Goal: Task Accomplishment & Management: Complete application form

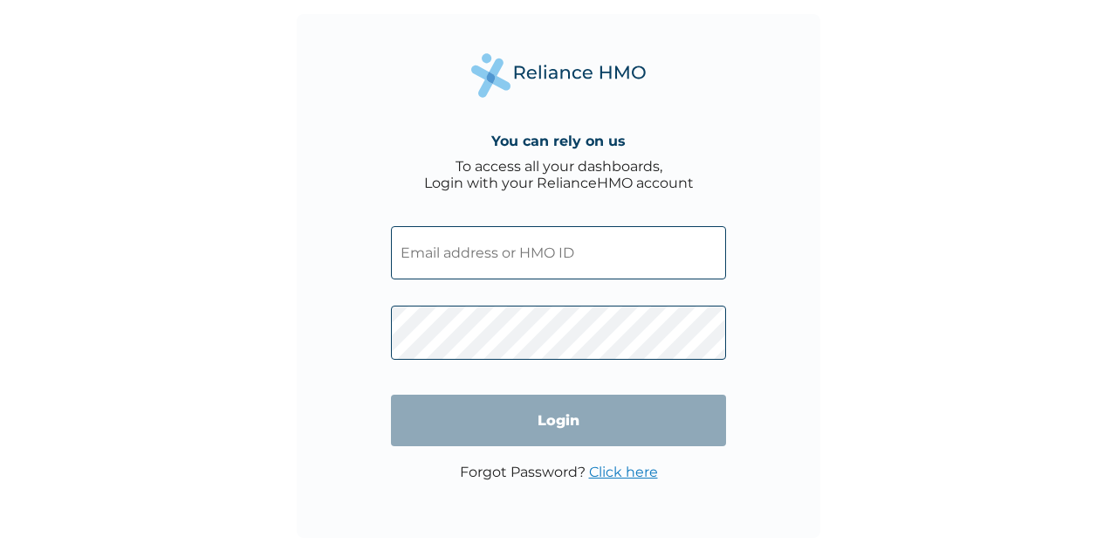
click at [576, 266] on input "text" at bounding box center [558, 252] width 335 height 53
paste input ": UUW/10003/A"
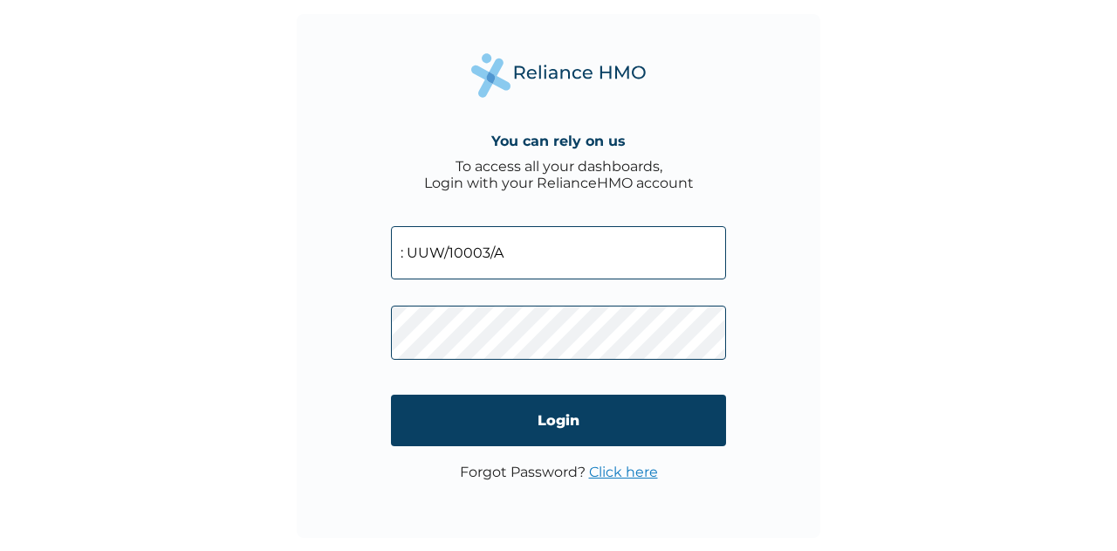
click at [407, 252] on input ": UUW/10003/A" at bounding box center [558, 252] width 335 height 53
type input "UUW/10003/A"
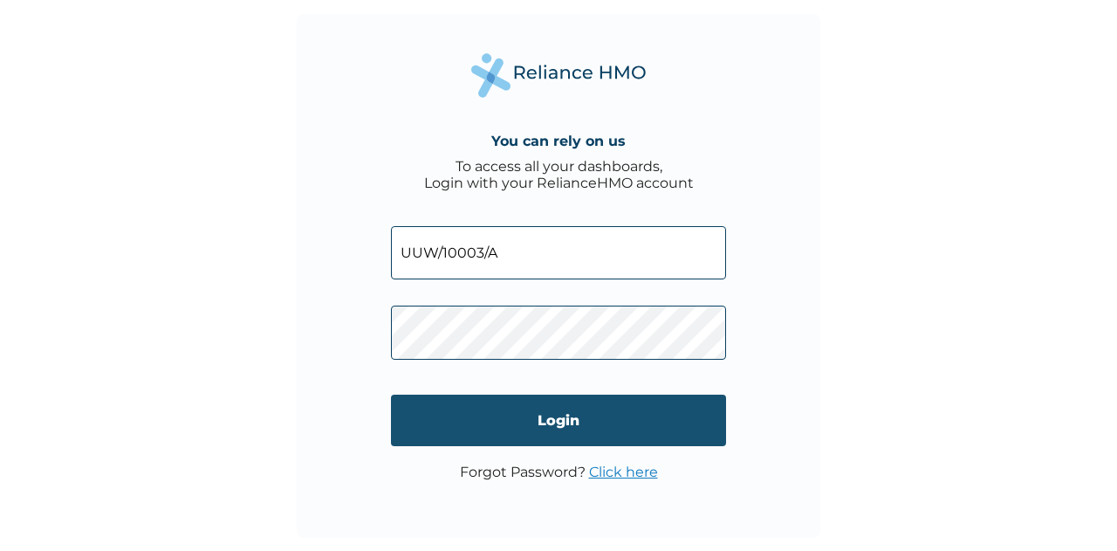
click at [442, 441] on input "Login" at bounding box center [558, 419] width 335 height 51
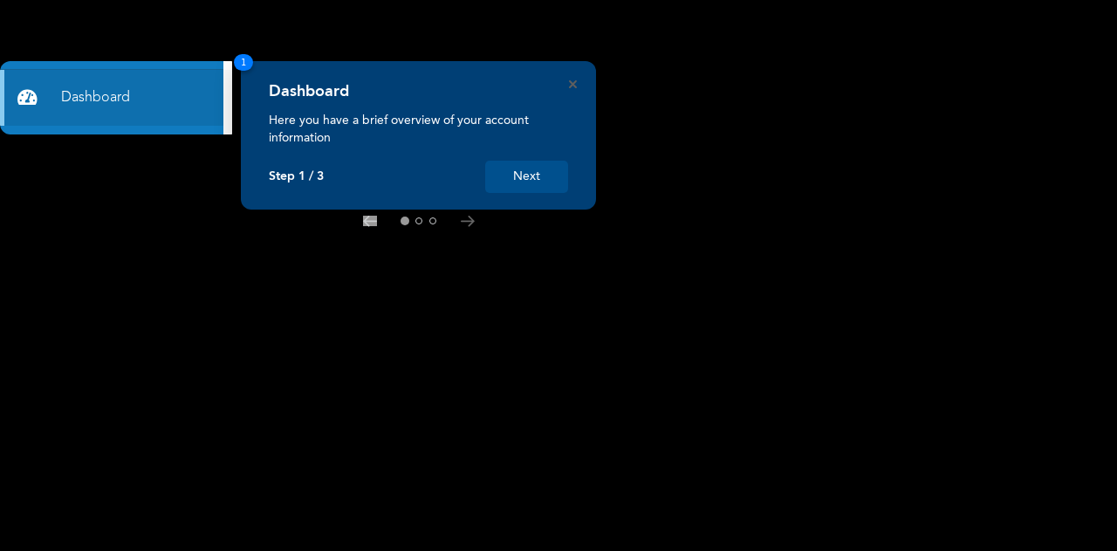
click at [529, 172] on button "Next" at bounding box center [526, 177] width 83 height 32
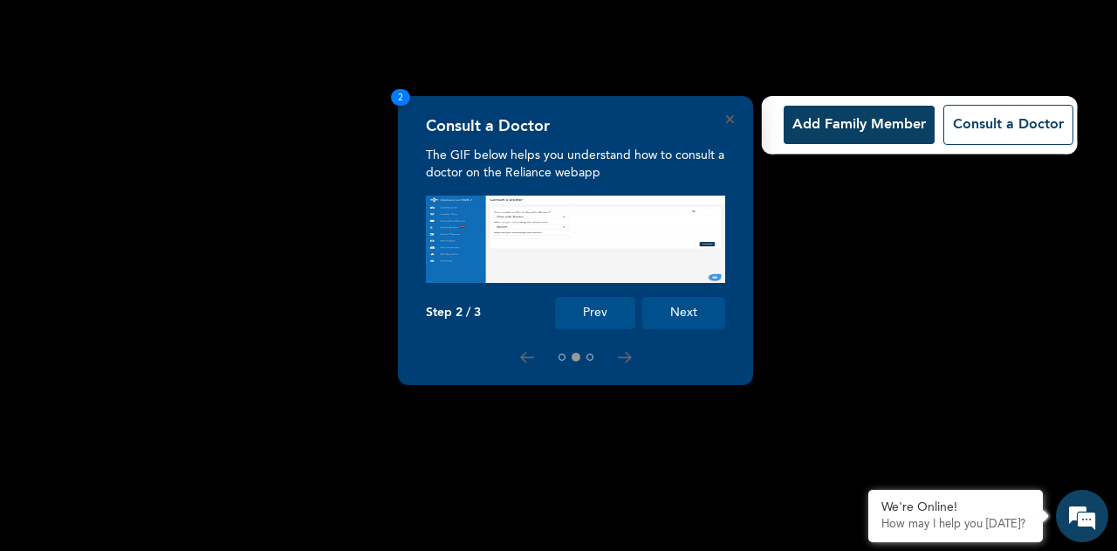
click at [674, 308] on button "Next" at bounding box center [683, 313] width 83 height 32
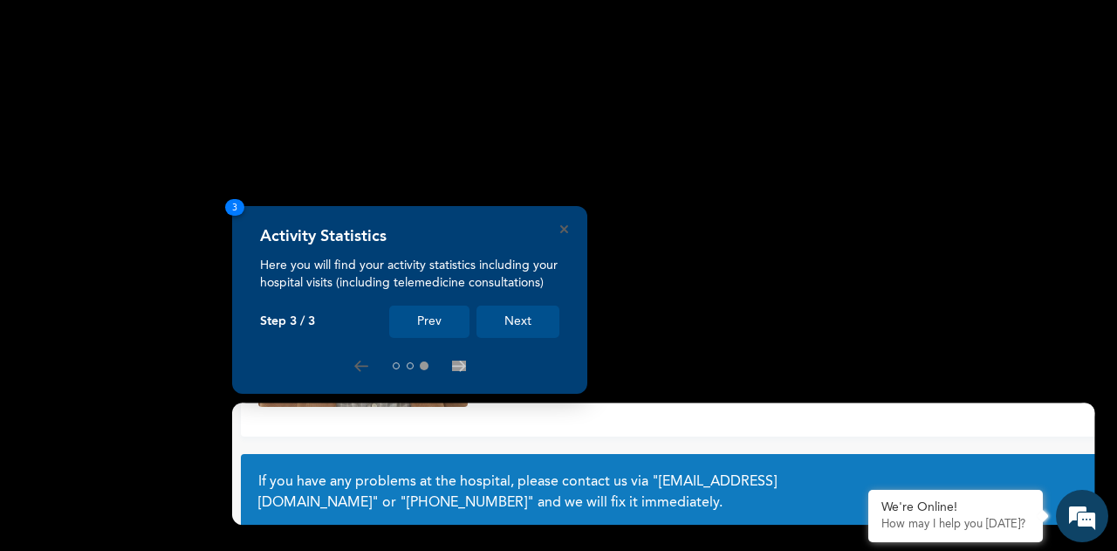
scroll to position [137, 0]
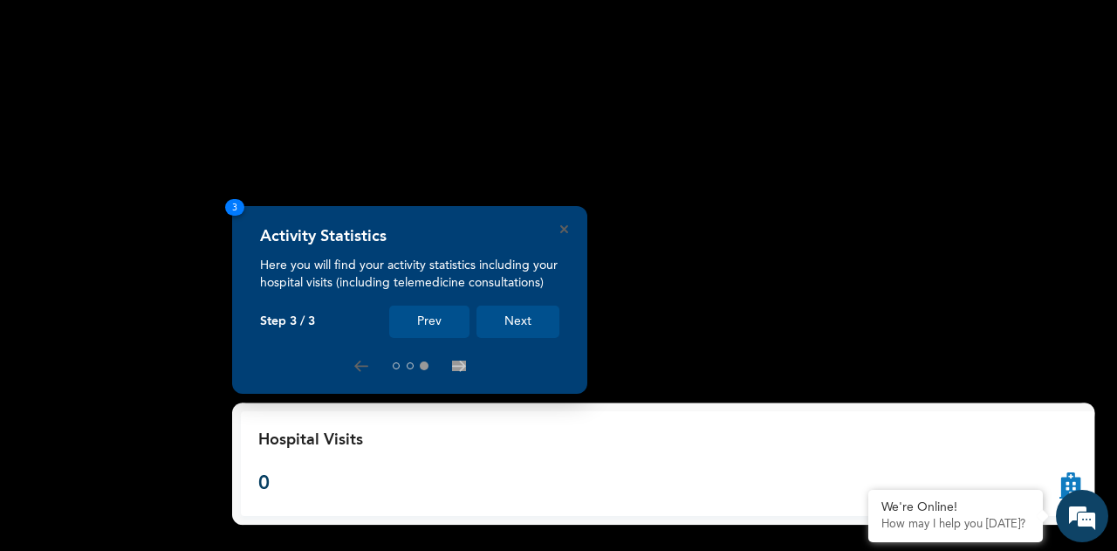
click at [522, 320] on button "Next" at bounding box center [517, 321] width 83 height 32
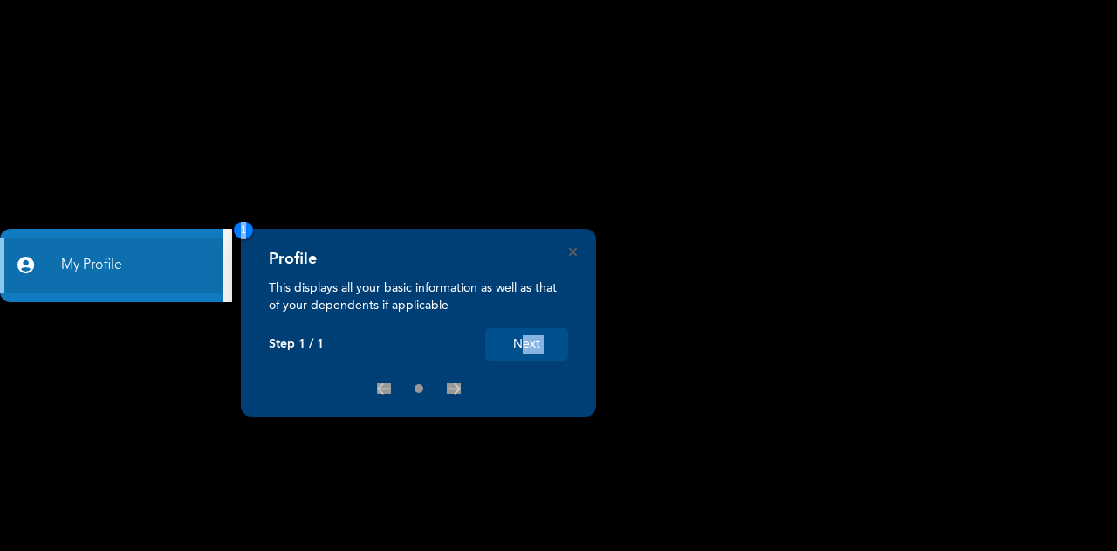
click at [519, 354] on div "Profile This displays all your basic information as well as that of your depend…" at bounding box center [418, 323] width 355 height 188
click at [519, 354] on button "Next" at bounding box center [526, 344] width 83 height 32
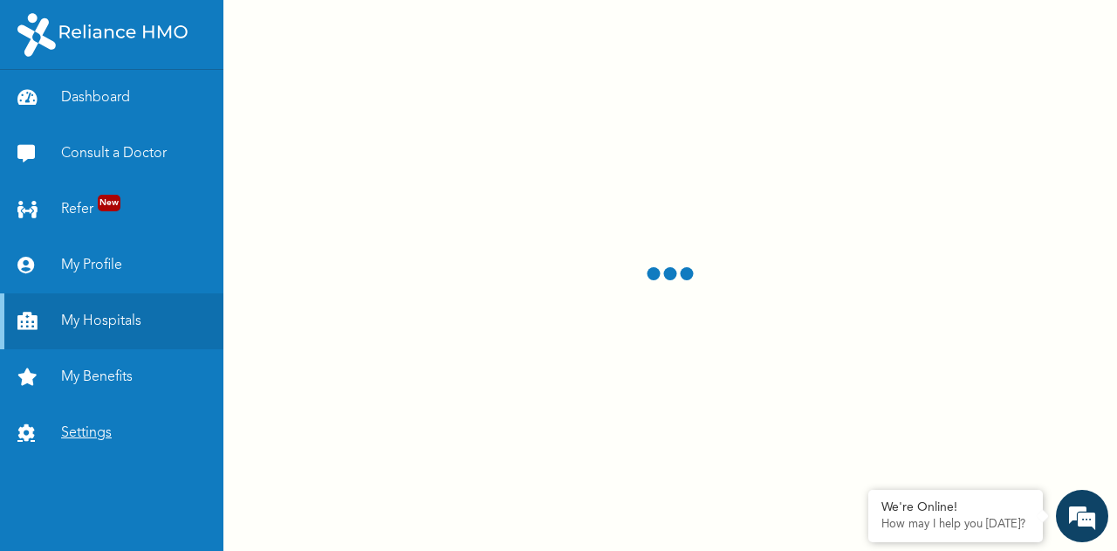
click at [96, 430] on link "Settings" at bounding box center [111, 433] width 223 height 56
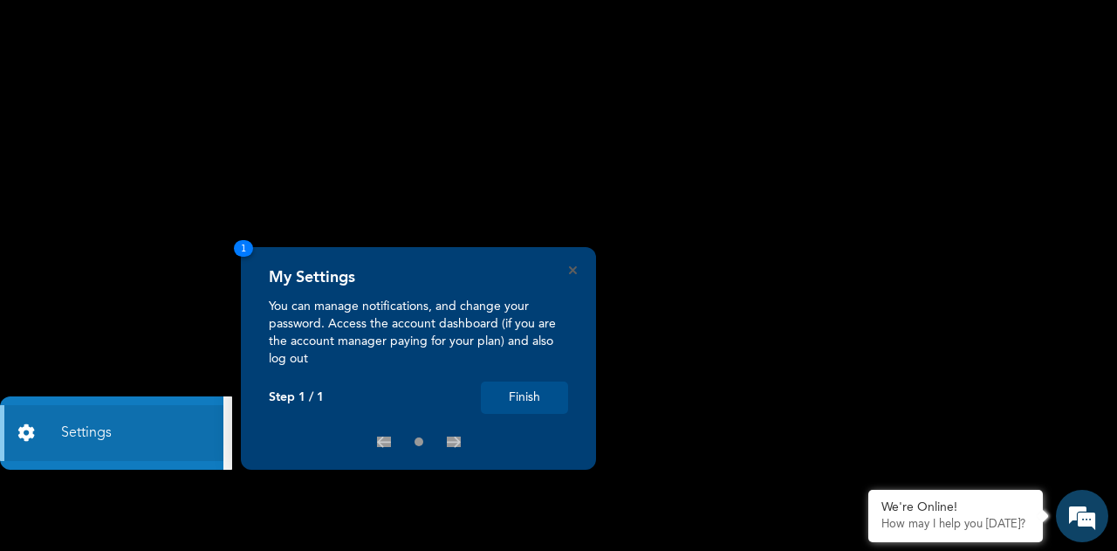
click at [537, 398] on button "Finish" at bounding box center [524, 397] width 87 height 32
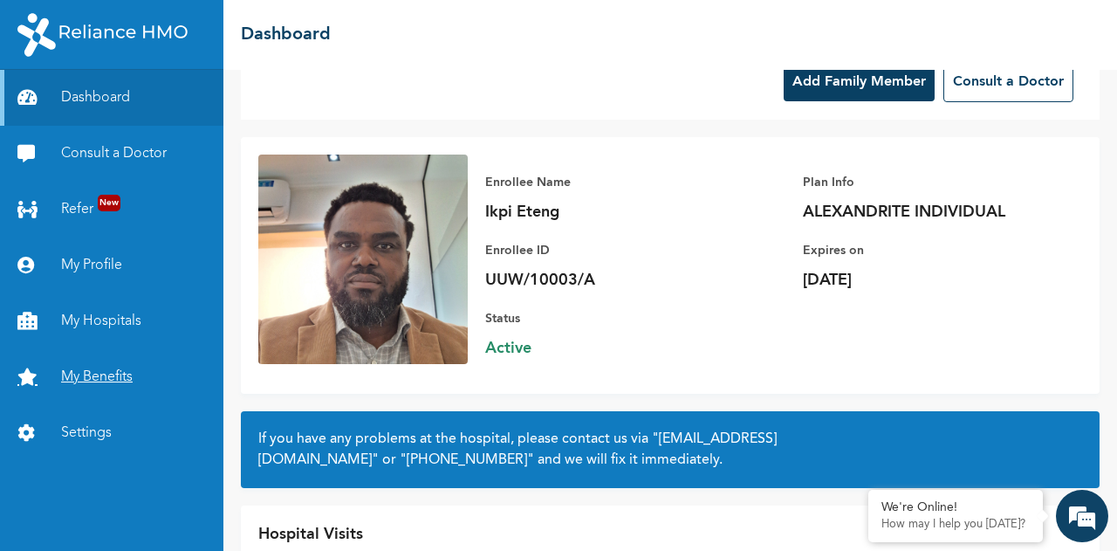
click at [112, 378] on link "My Benefits" at bounding box center [111, 377] width 223 height 56
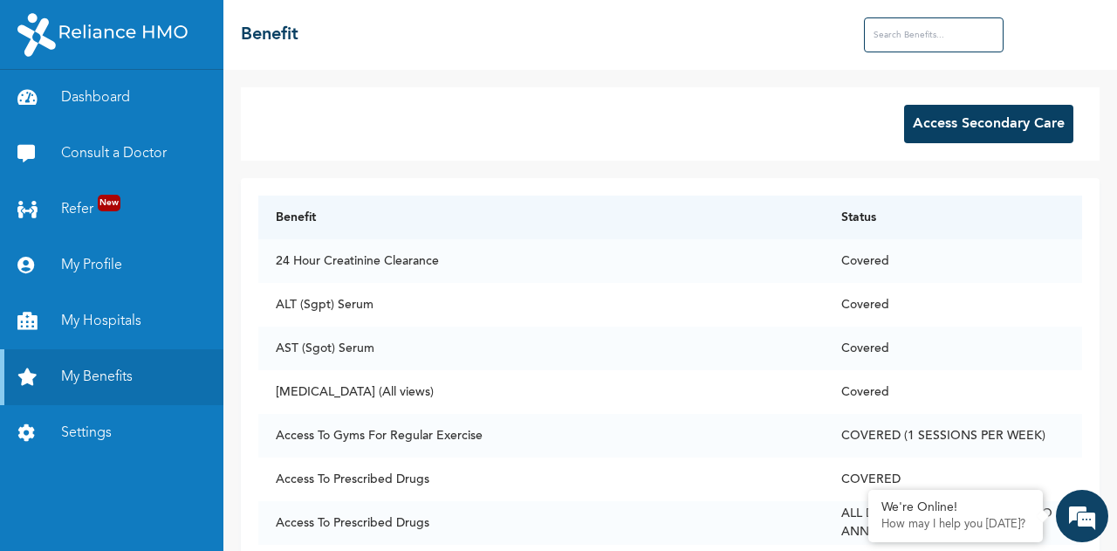
click at [934, 137] on button "Access Secondary Care" at bounding box center [988, 124] width 169 height 38
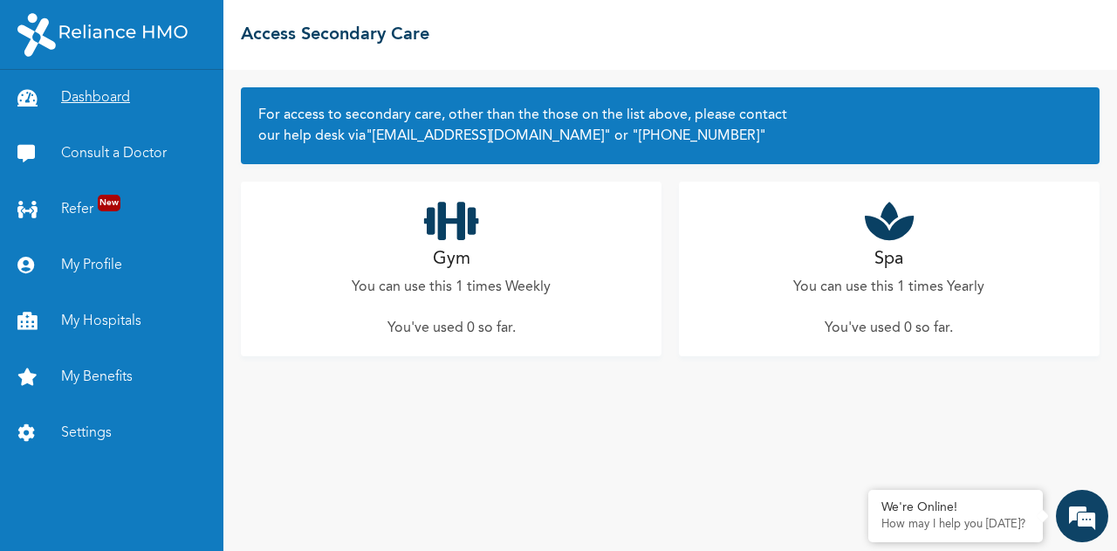
click at [112, 105] on link "Dashboard" at bounding box center [111, 98] width 223 height 56
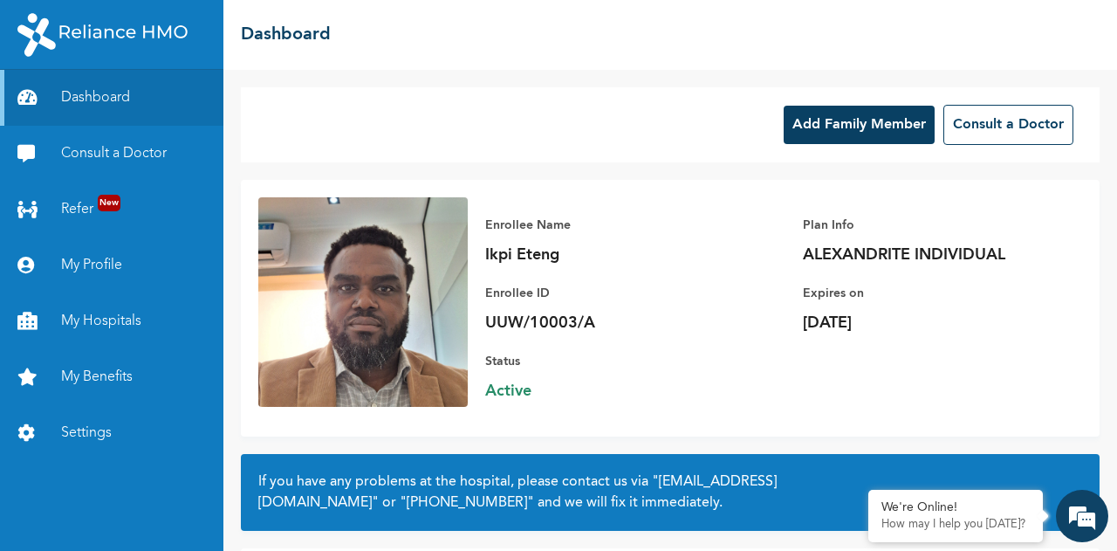
click at [832, 133] on button "Add Family Member" at bounding box center [858, 125] width 151 height 38
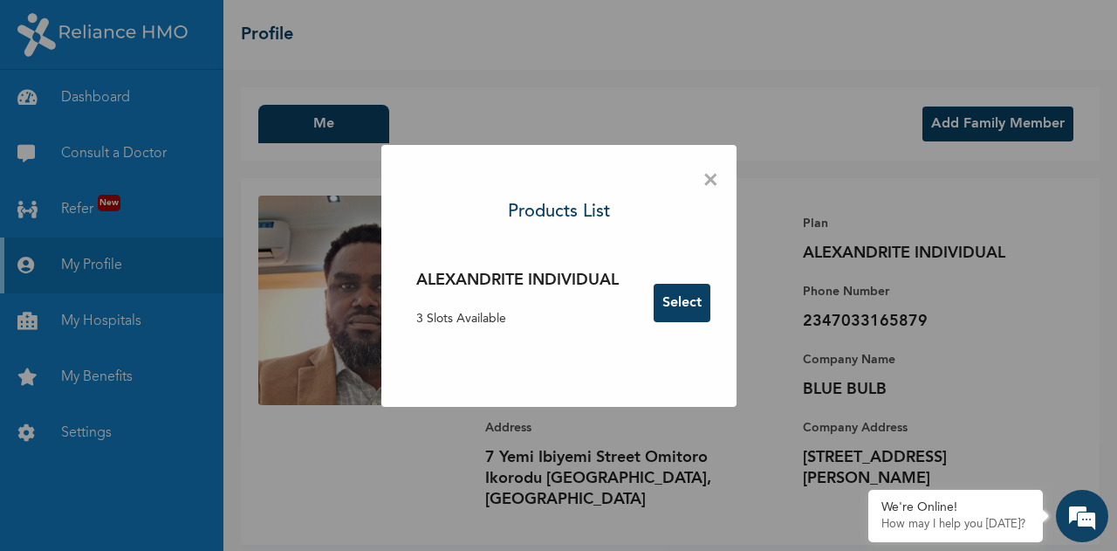
click at [693, 302] on button "Select" at bounding box center [681, 303] width 57 height 38
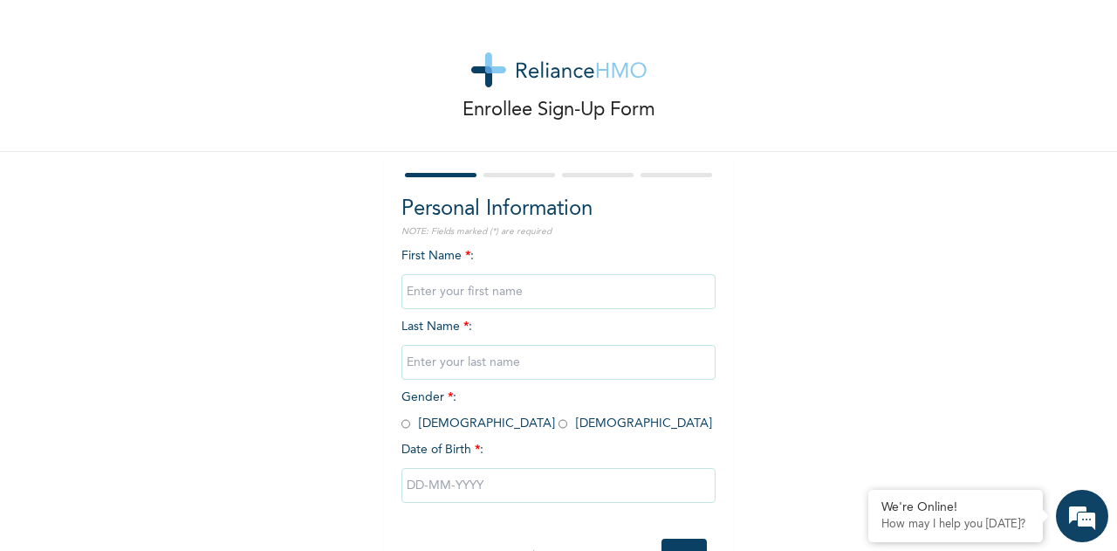
scroll to position [65, 0]
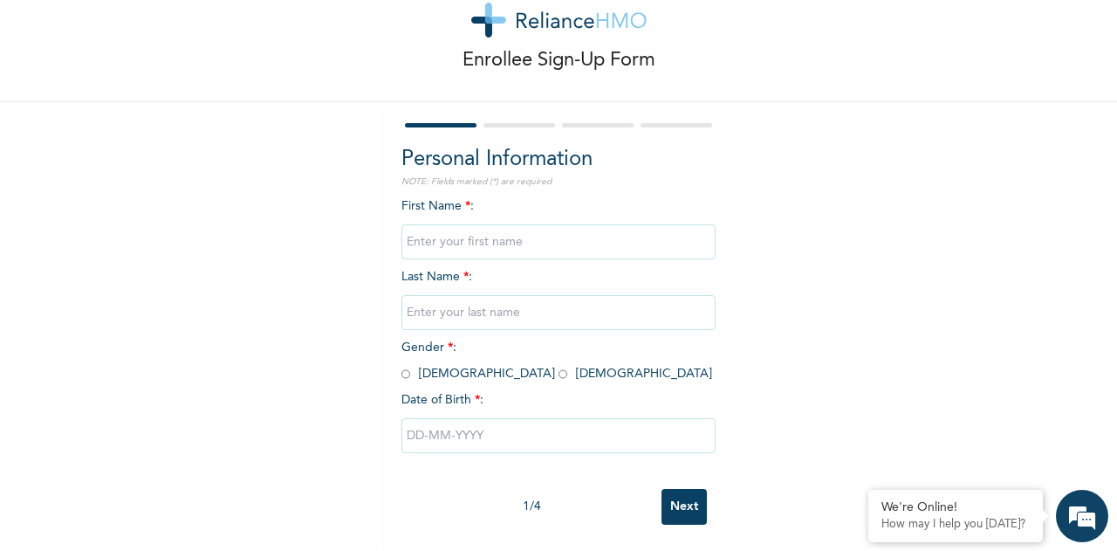
click at [557, 228] on input "text" at bounding box center [558, 241] width 314 height 35
type input "Joy Sweetness"
click at [471, 295] on input "text" at bounding box center [558, 312] width 314 height 35
type input "Etengeteng"
click at [558, 366] on input "radio" at bounding box center [562, 374] width 9 height 17
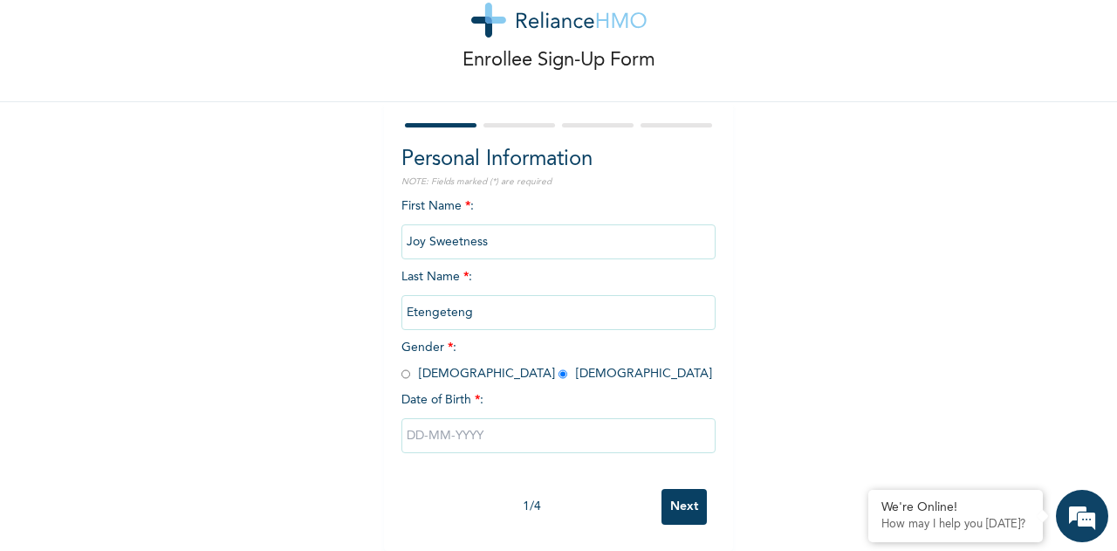
radio input "true"
click at [452, 418] on input "text" at bounding box center [558, 435] width 314 height 35
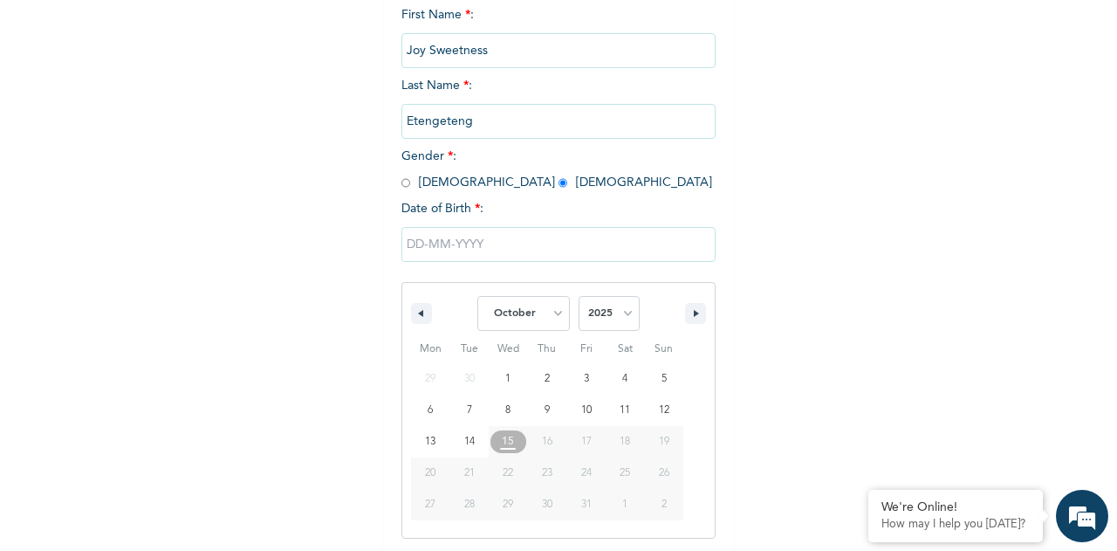
scroll to position [243, 0]
click at [548, 311] on select "January February March April May June July August September October November De…" at bounding box center [523, 310] width 92 height 35
select select "0"
click at [477, 295] on select "January February March April May June July August September October November De…" at bounding box center [523, 310] width 92 height 35
click at [597, 313] on select "2025 2024 2023 2022 2021 2020 2019 2018 2017 2016 2015 2014 2013 2012 2011 2010…" at bounding box center [608, 310] width 61 height 35
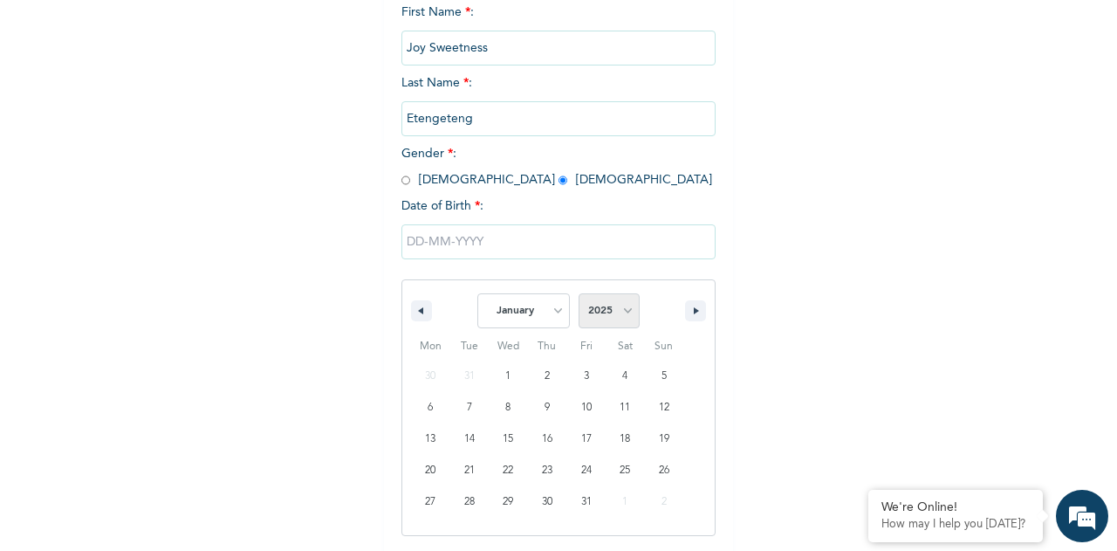
select select "1985"
click at [578, 295] on select "2025 2024 2023 2022 2021 2020 2019 2018 2017 2016 2015 2014 2013 2012 2011 2010…" at bounding box center [608, 310] width 61 height 35
type input "[DATE]"
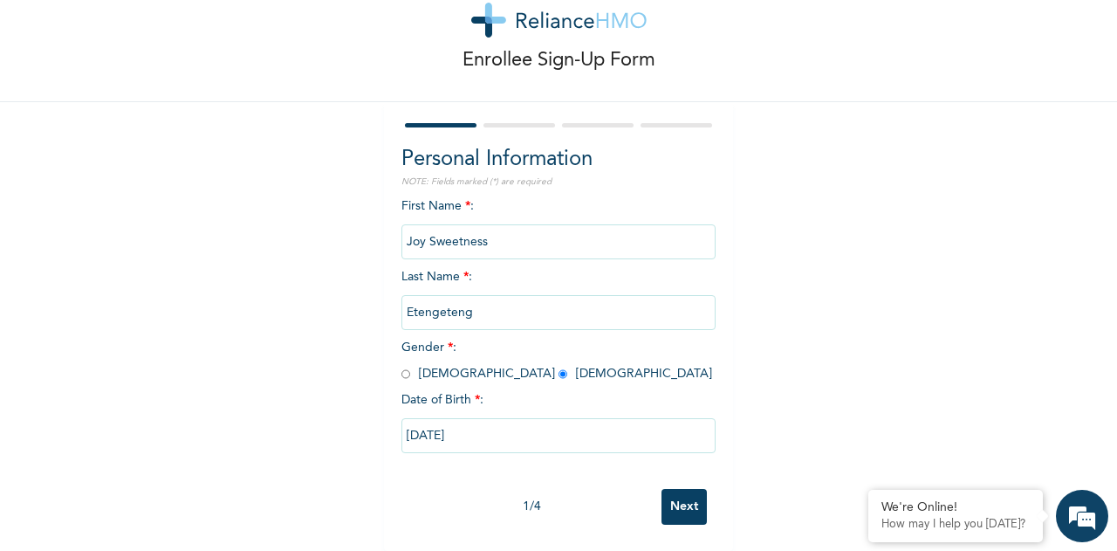
scroll to position [65, 0]
click at [685, 498] on input "Next" at bounding box center [683, 507] width 45 height 36
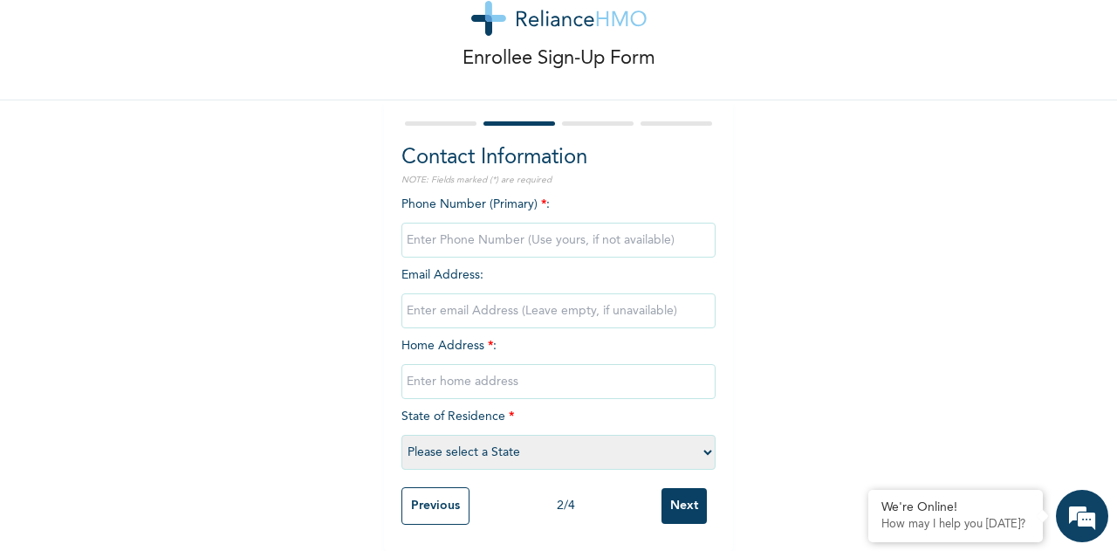
click at [547, 222] on input "phone" at bounding box center [558, 239] width 314 height 35
type input "08033088732"
click at [513, 300] on input "email" at bounding box center [558, 310] width 314 height 35
type input "[EMAIL_ADDRESS][DOMAIN_NAME]"
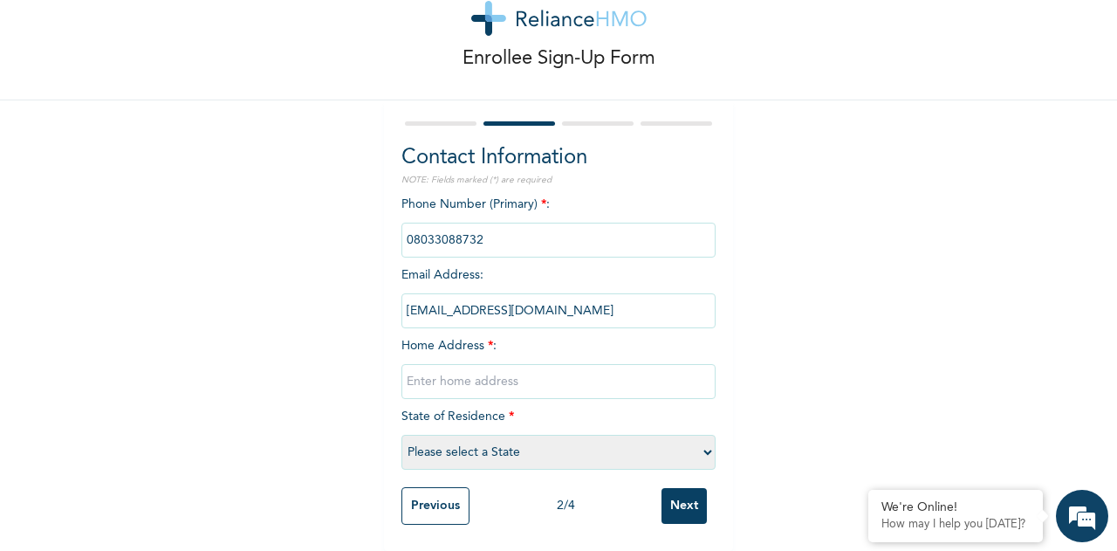
click at [489, 365] on input "text" at bounding box center [558, 381] width 314 height 35
type input "7 Yemi Ibiyemi Street Omitoro Ikorodu"
select select "25"
click at [689, 495] on input "Next" at bounding box center [683, 506] width 45 height 36
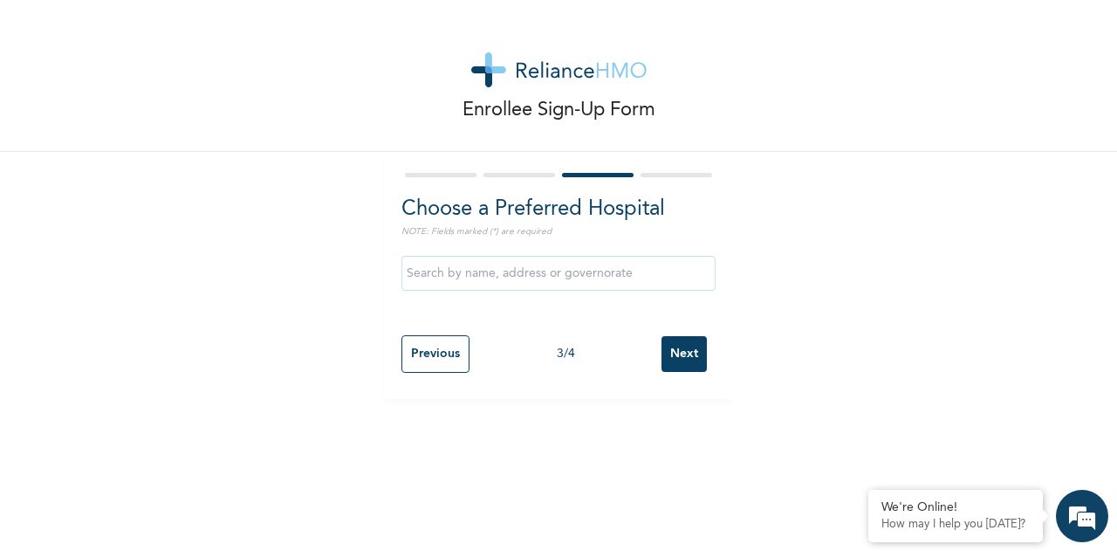
click at [572, 280] on input "text" at bounding box center [558, 273] width 314 height 35
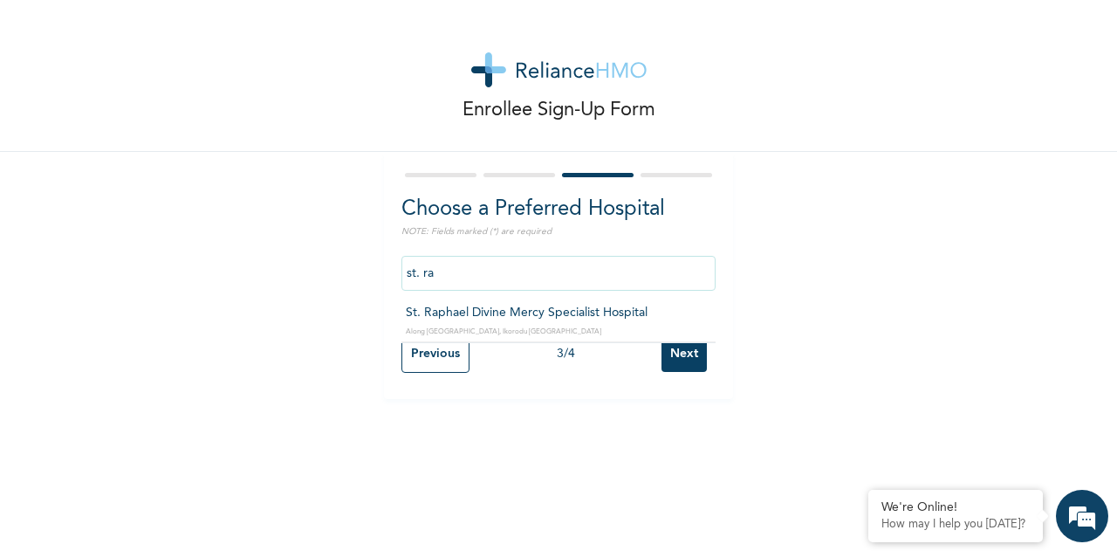
type input "St. Raphael Divine Mercy Specialist Hospital"
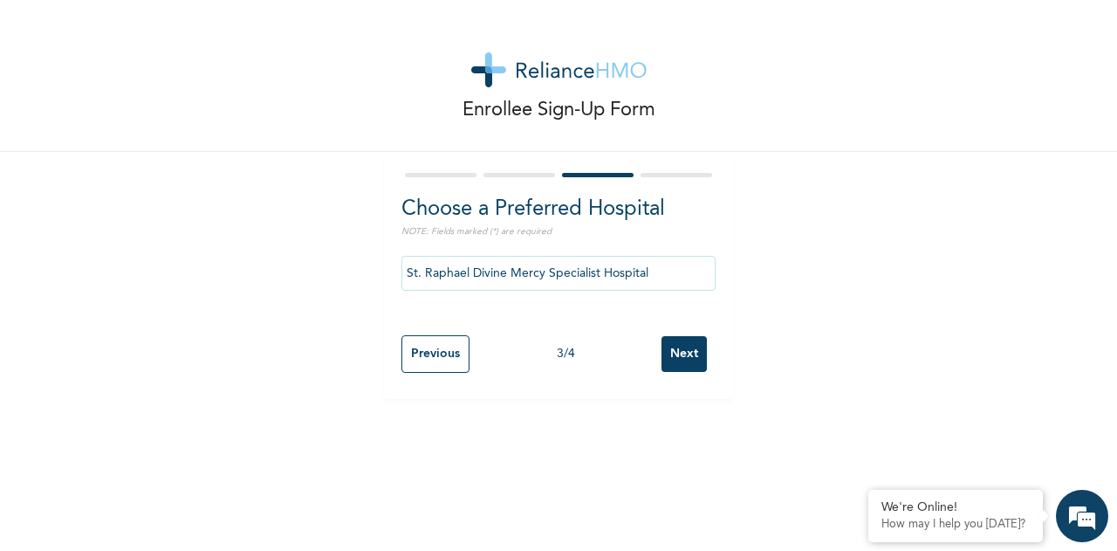
click at [677, 355] on input "Next" at bounding box center [683, 354] width 45 height 36
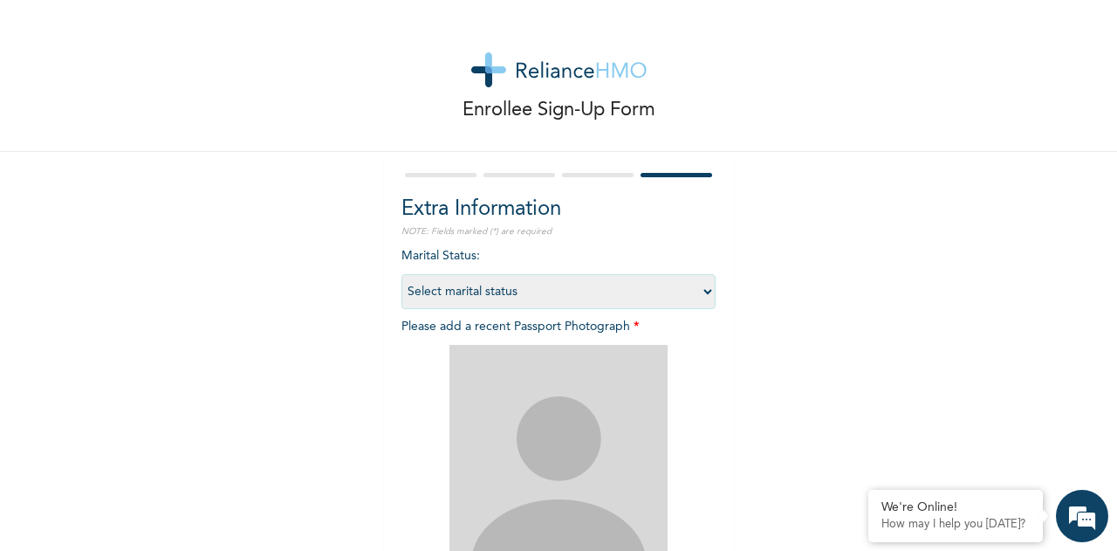
click at [632, 298] on select "Select marital status [DEMOGRAPHIC_DATA] Married [DEMOGRAPHIC_DATA] Widow/[DEMO…" at bounding box center [558, 291] width 314 height 35
select select "2"
click at [401, 274] on select "Select marital status [DEMOGRAPHIC_DATA] Married [DEMOGRAPHIC_DATA] Widow/[DEMO…" at bounding box center [558, 291] width 314 height 35
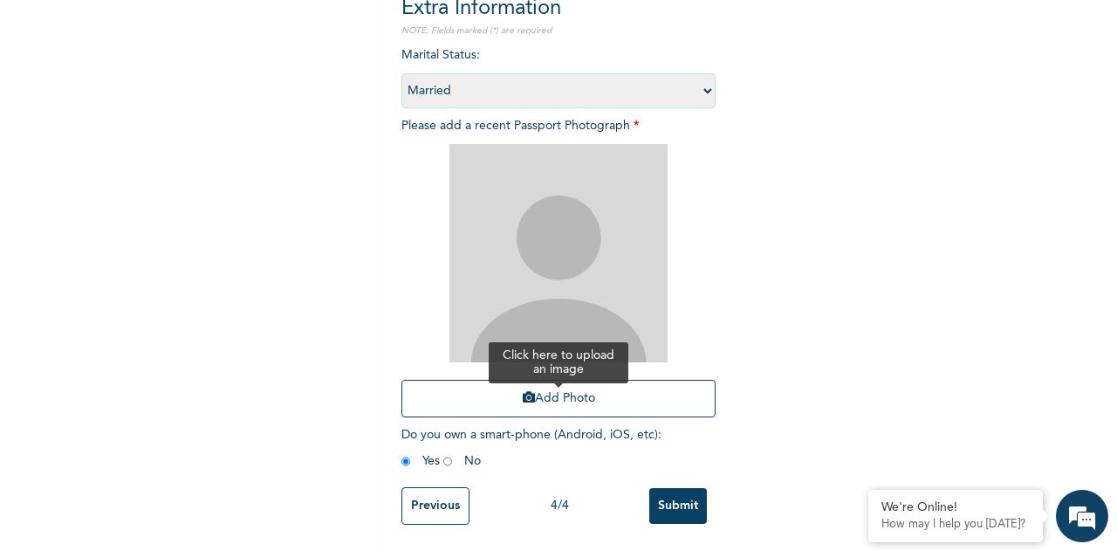
click at [578, 382] on button "Add Photo" at bounding box center [558, 399] width 314 height 38
drag, startPoint x: 588, startPoint y: 249, endPoint x: 578, endPoint y: 248, distance: 9.6
click at [578, 248] on img at bounding box center [558, 253] width 218 height 218
click at [446, 505] on input "Previous" at bounding box center [435, 506] width 68 height 38
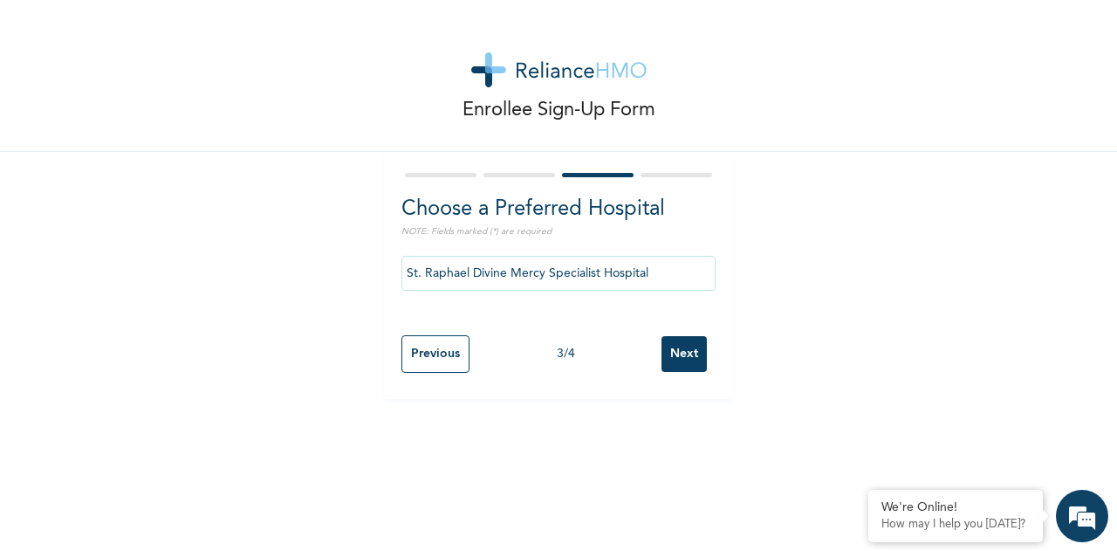
scroll to position [0, 0]
click at [676, 355] on input "Next" at bounding box center [683, 354] width 45 height 36
select select "2"
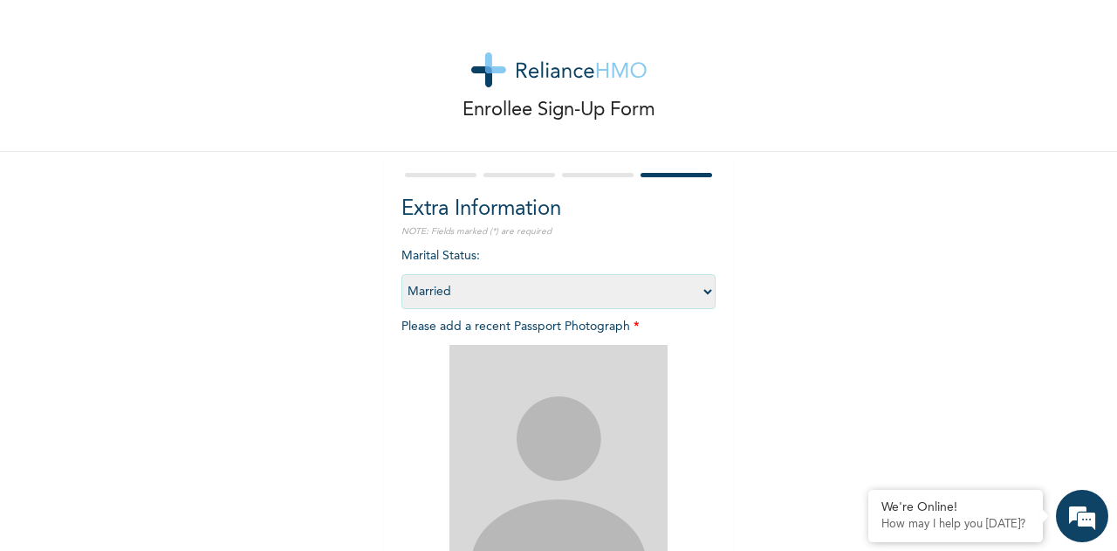
scroll to position [215, 0]
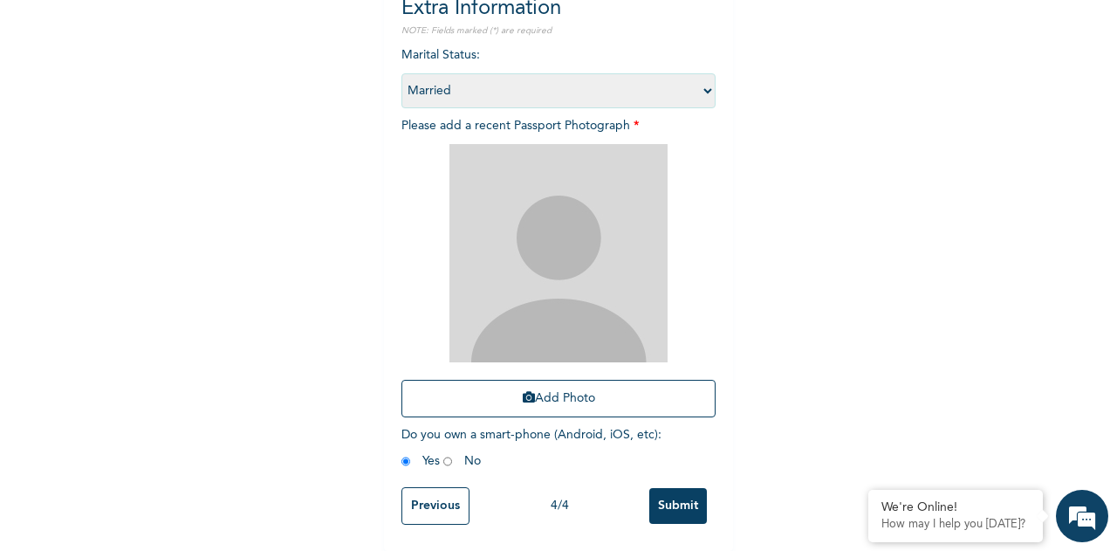
drag, startPoint x: 547, startPoint y: 322, endPoint x: 840, endPoint y: 256, distance: 300.5
click at [840, 256] on div "Enrollee Sign-Up Form Extra Information NOTE: Fields marked (*) are required Ma…" at bounding box center [558, 174] width 1117 height 751
click at [617, 383] on button "Add Photo" at bounding box center [558, 399] width 314 height 38
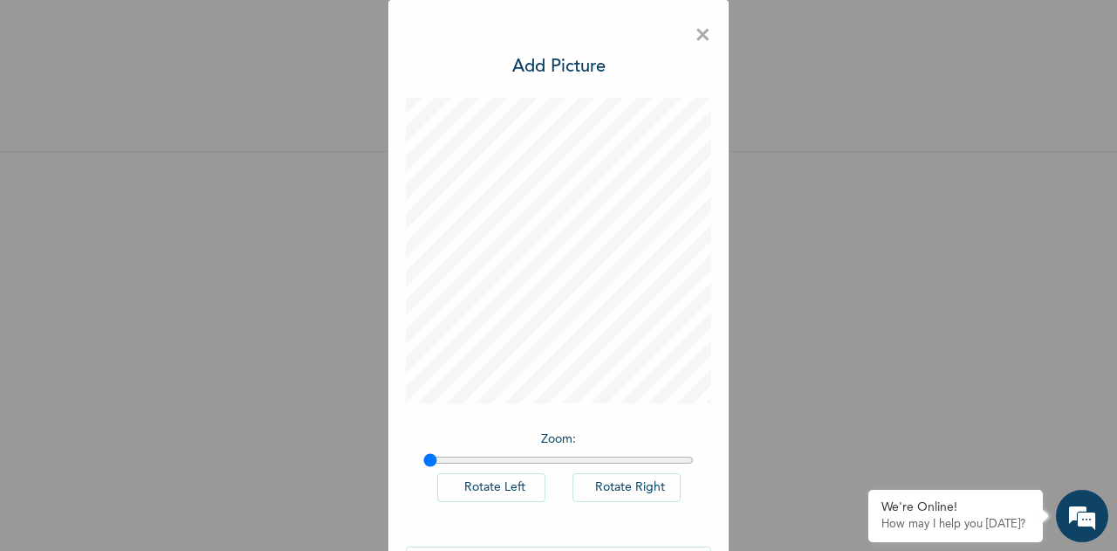
scroll to position [58, 0]
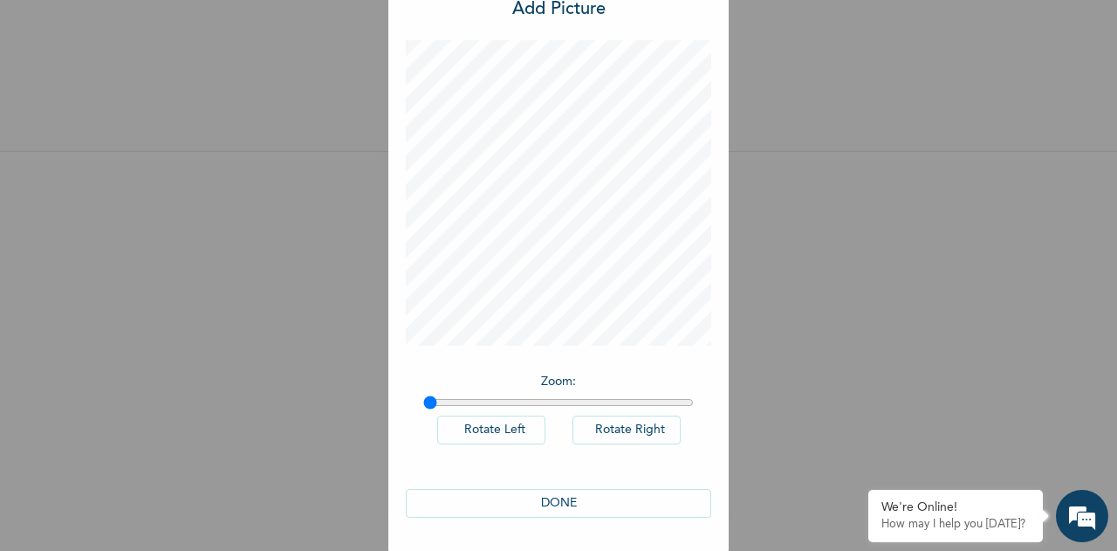
click at [587, 508] on button "DONE" at bounding box center [558, 503] width 305 height 29
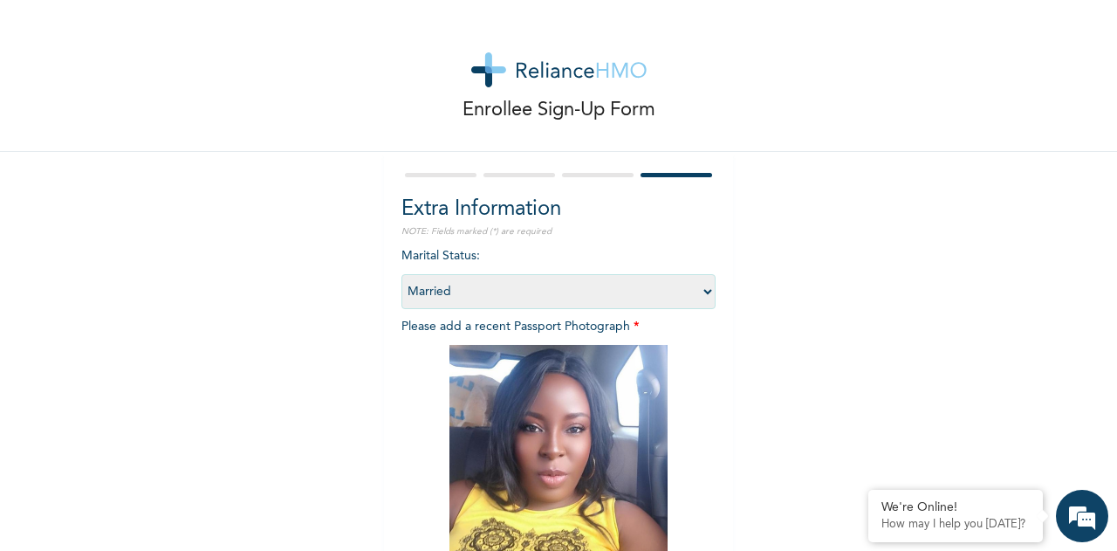
scroll to position [215, 0]
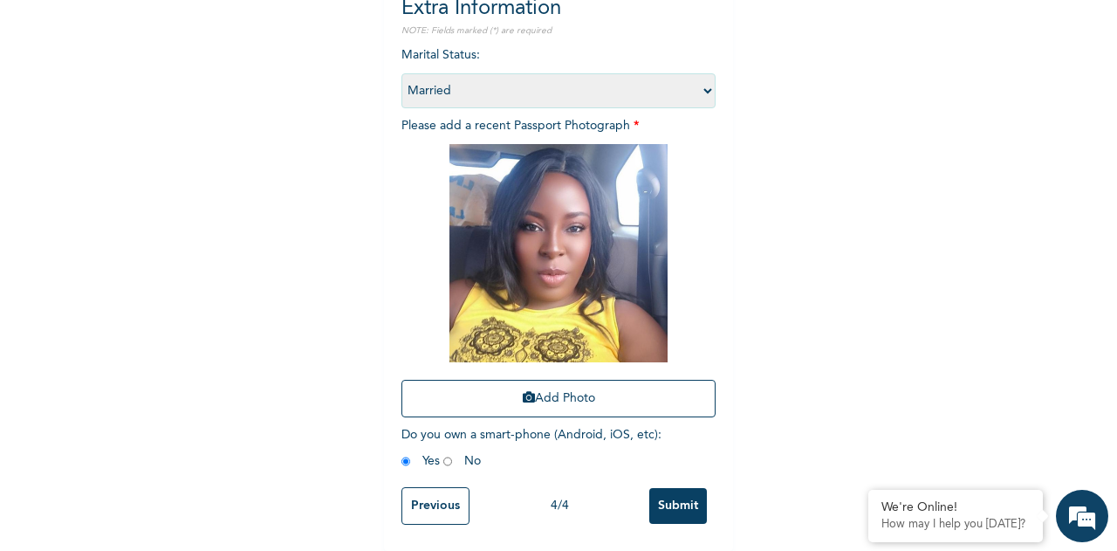
click at [681, 496] on input "Submit" at bounding box center [678, 506] width 58 height 36
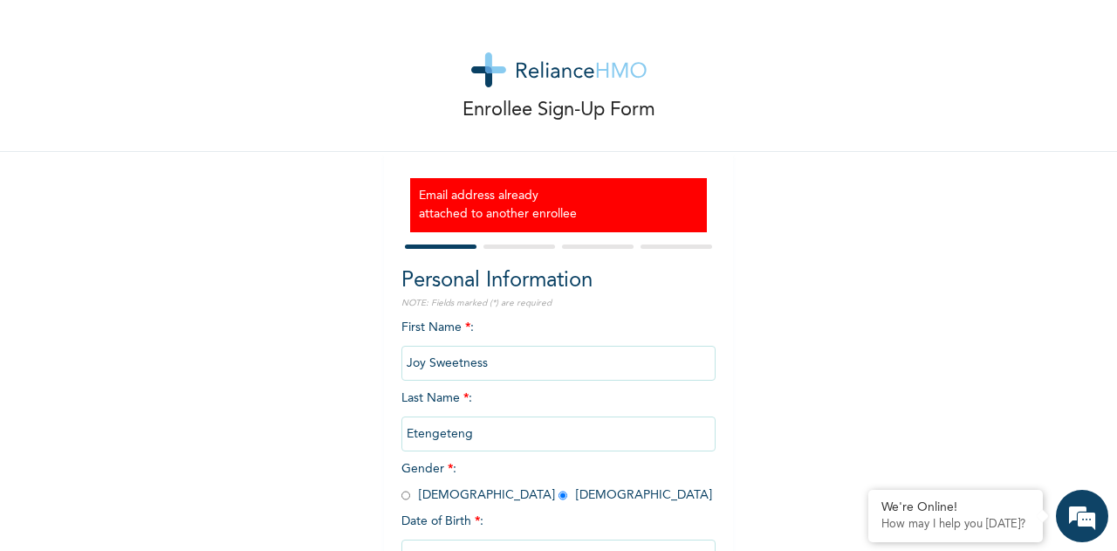
scroll to position [136, 0]
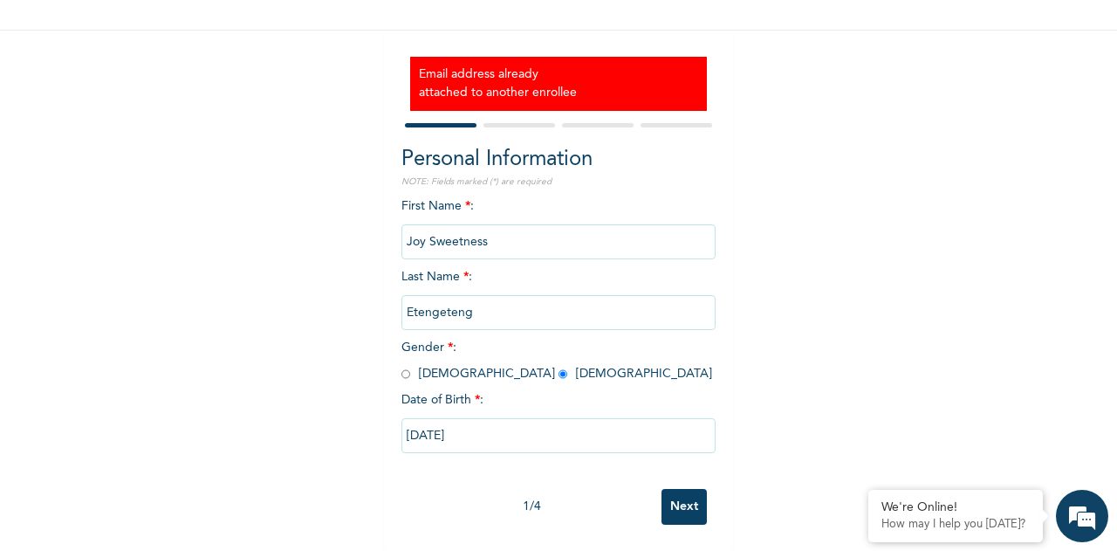
click at [689, 489] on input "Next" at bounding box center [683, 507] width 45 height 36
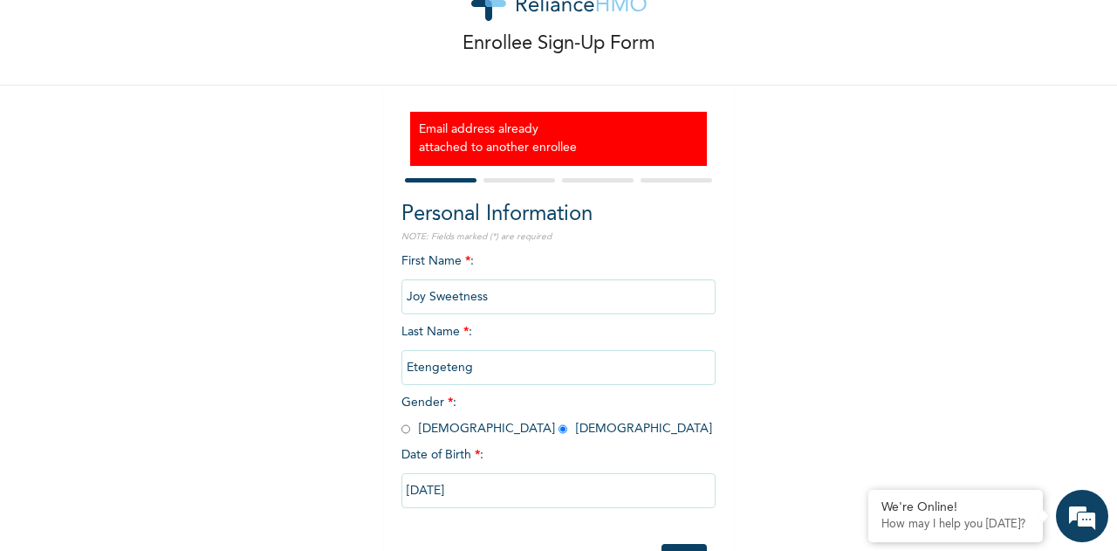
select select "25"
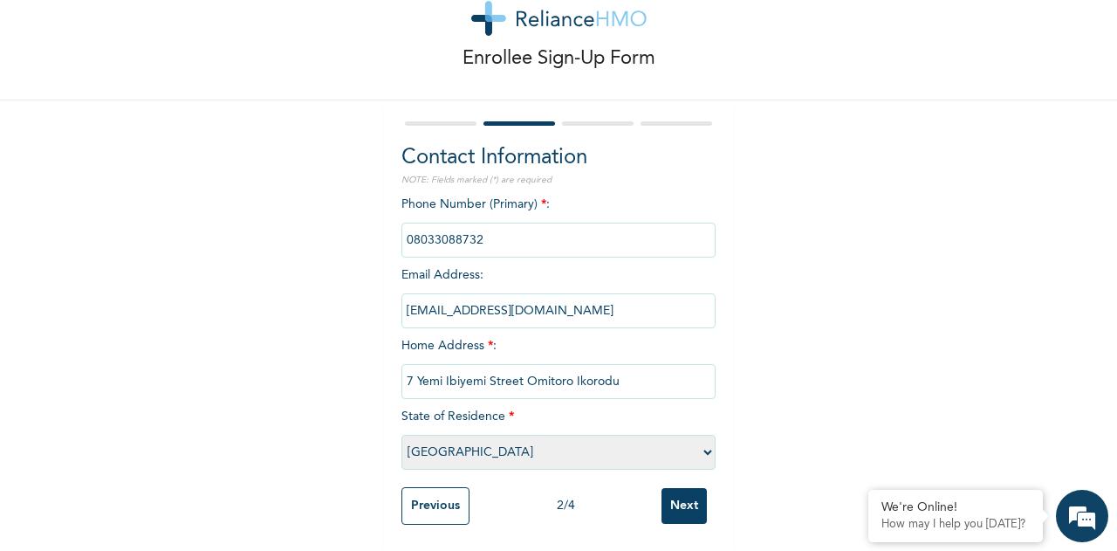
click at [585, 293] on input "[EMAIL_ADDRESS][DOMAIN_NAME]" at bounding box center [558, 310] width 314 height 35
click at [482, 295] on input "[EMAIL_ADDRESS][DOMAIN_NAME]" at bounding box center [558, 310] width 314 height 35
type input "[EMAIL_ADDRESS][DOMAIN_NAME]"
click at [677, 478] on div "Previous 2 / 4 Next" at bounding box center [558, 505] width 314 height 55
click at [685, 488] on input "Next" at bounding box center [683, 506] width 45 height 36
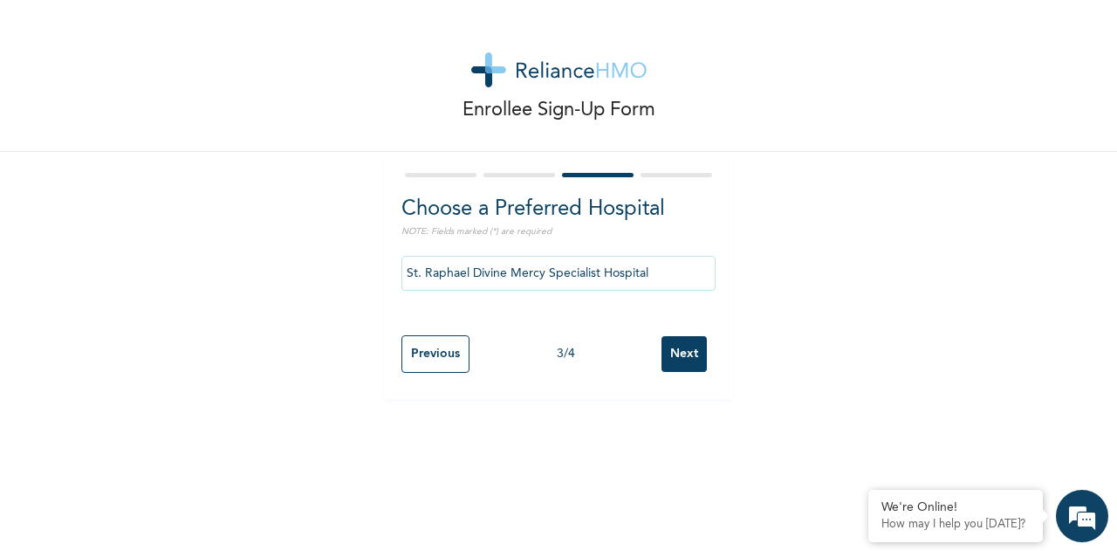
scroll to position [0, 0]
click at [686, 360] on input "Next" at bounding box center [683, 354] width 45 height 36
select select "2"
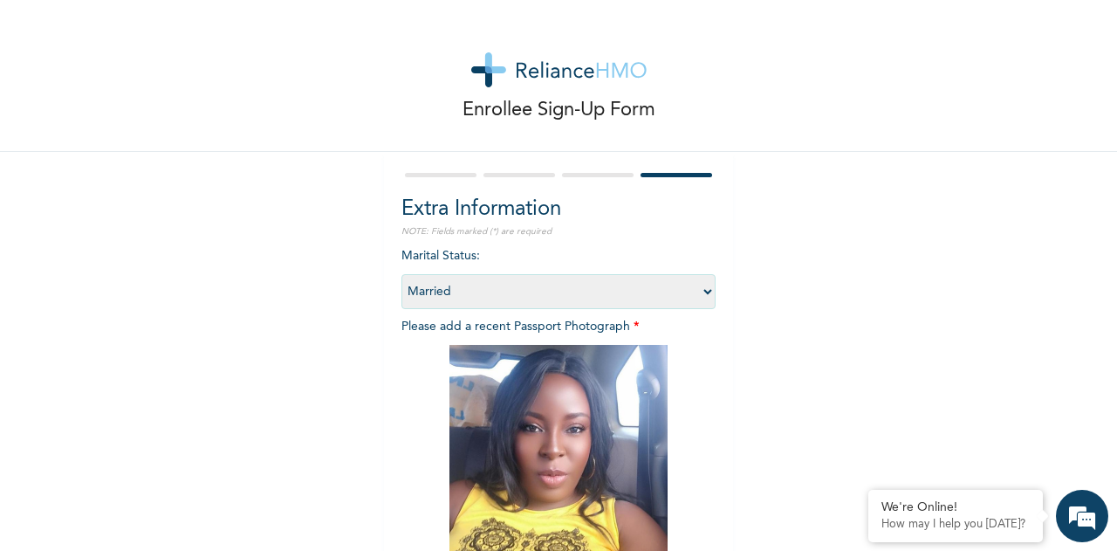
scroll to position [215, 0]
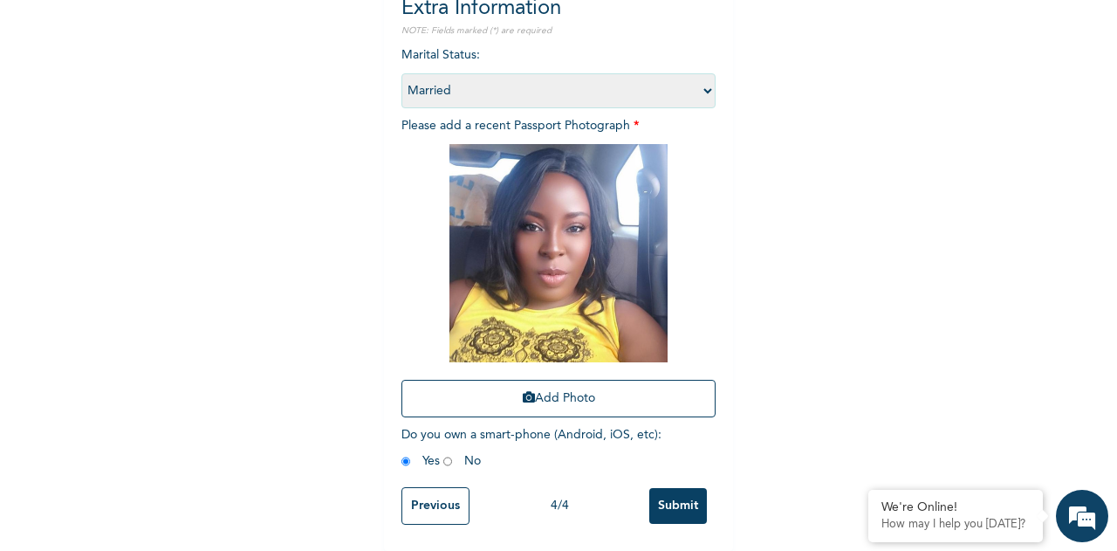
click at [667, 498] on input "Submit" at bounding box center [678, 506] width 58 height 36
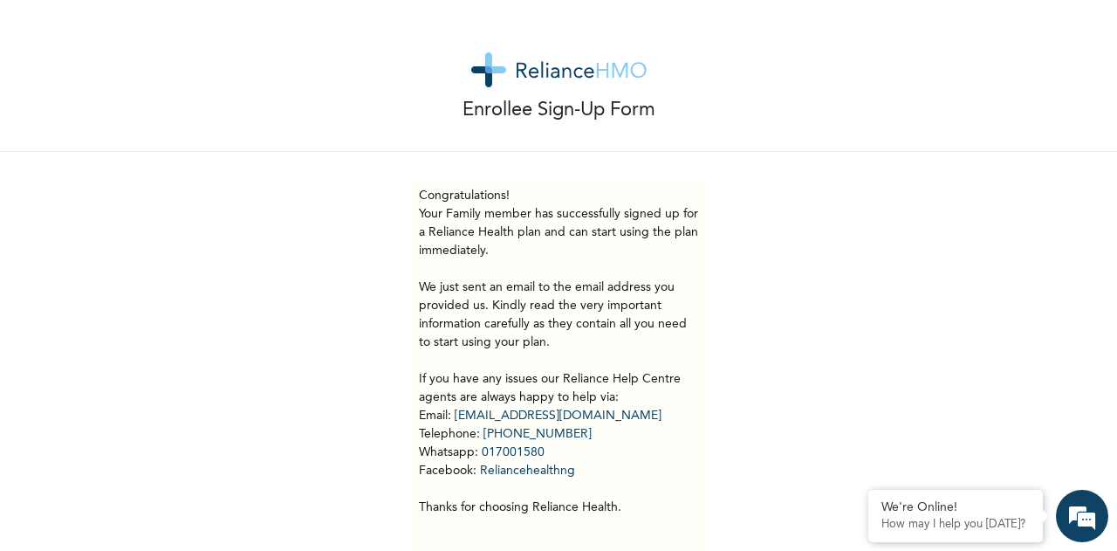
scroll to position [64, 0]
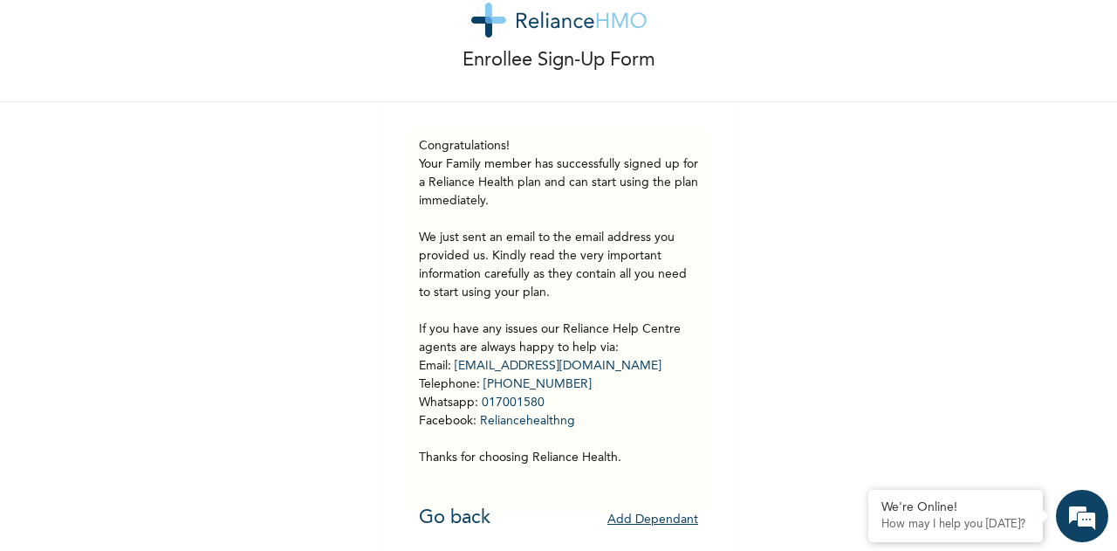
click at [410, 488] on div "Congratulations! Your Family member has successfully signed up for a Reliance H…" at bounding box center [558, 320] width 297 height 384
